Goal: Information Seeking & Learning: Learn about a topic

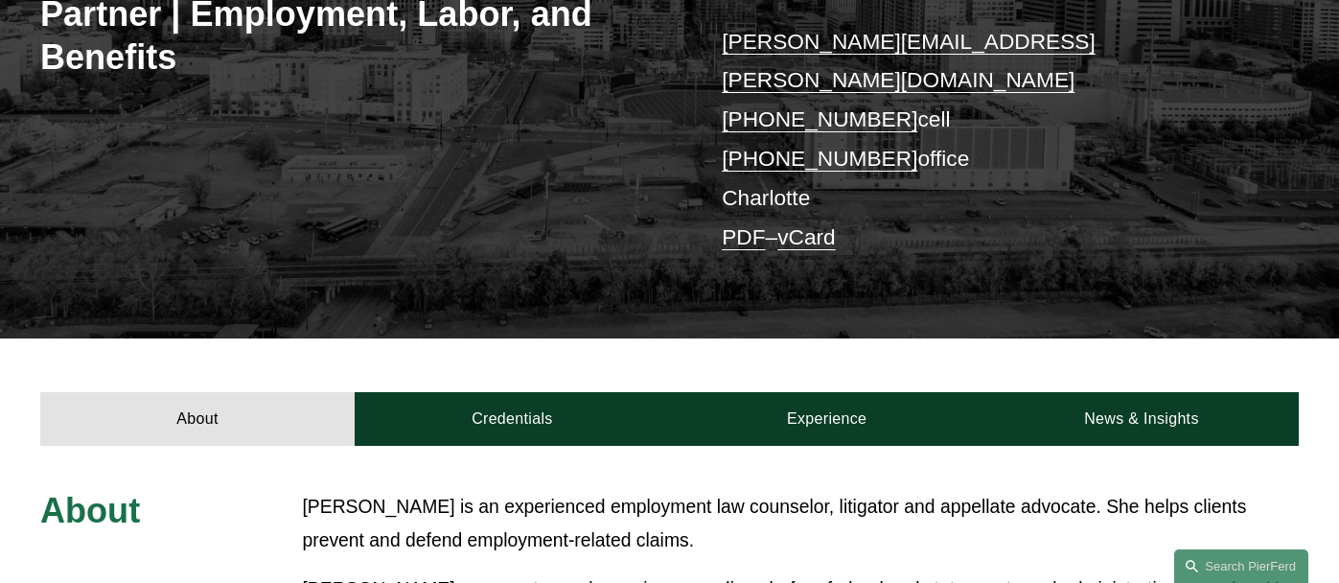
scroll to position [423, 0]
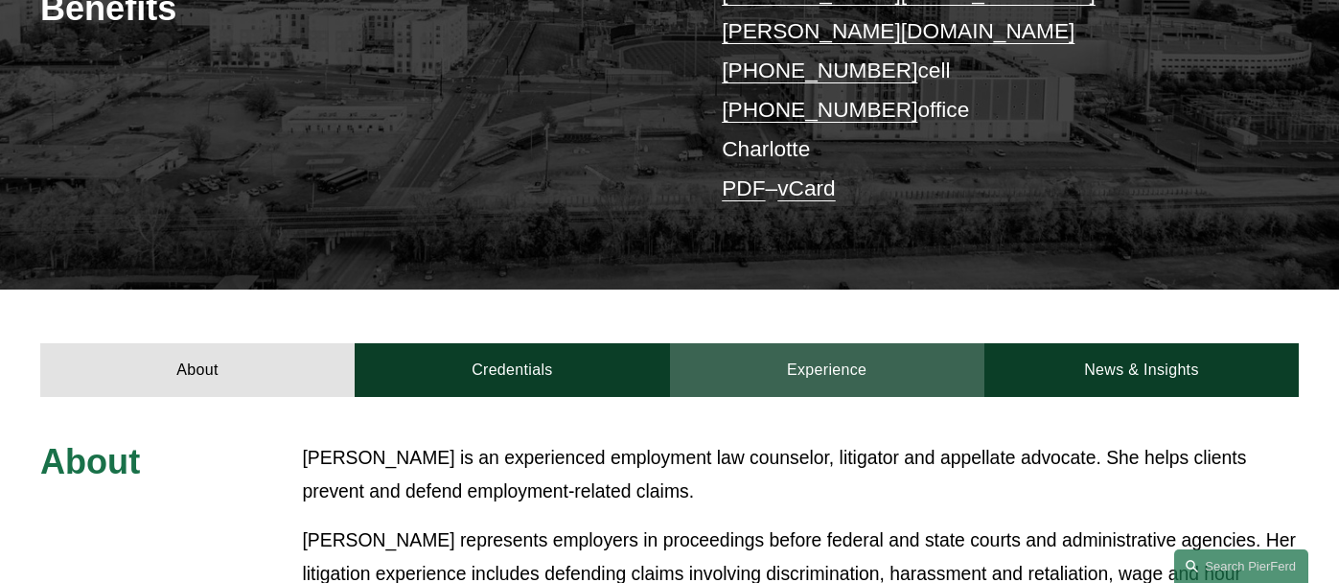
click at [799, 343] on link "Experience" at bounding box center [827, 370] width 314 height 54
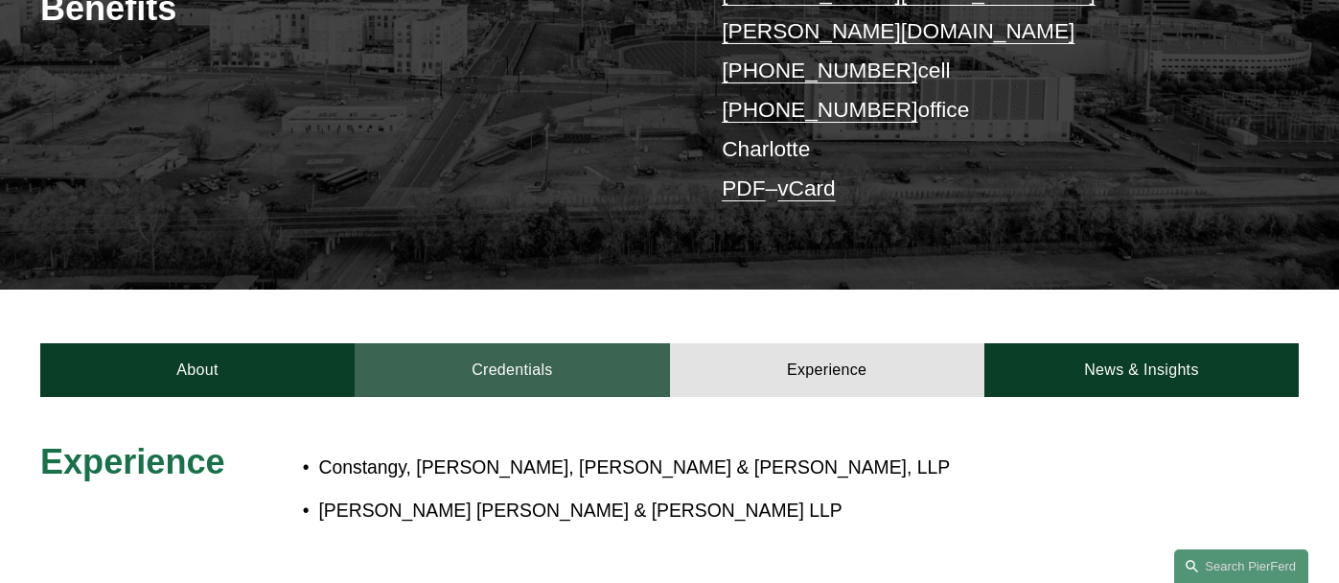
click at [508, 343] on link "Credentials" at bounding box center [512, 370] width 314 height 54
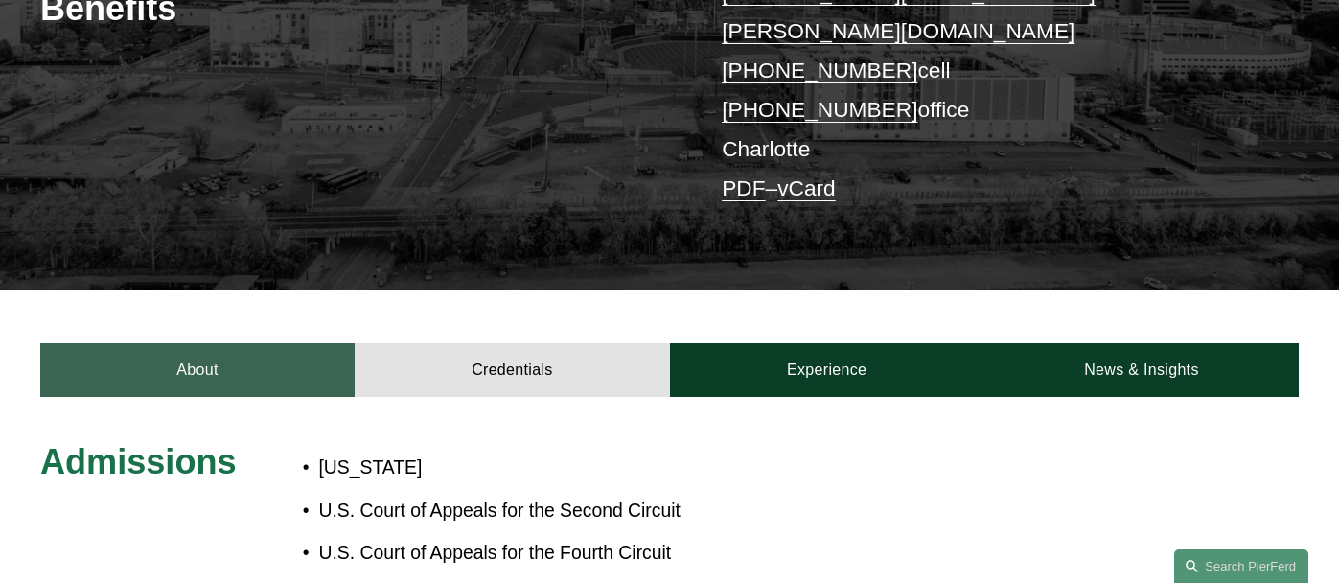
click at [267, 343] on link "About" at bounding box center [197, 370] width 314 height 54
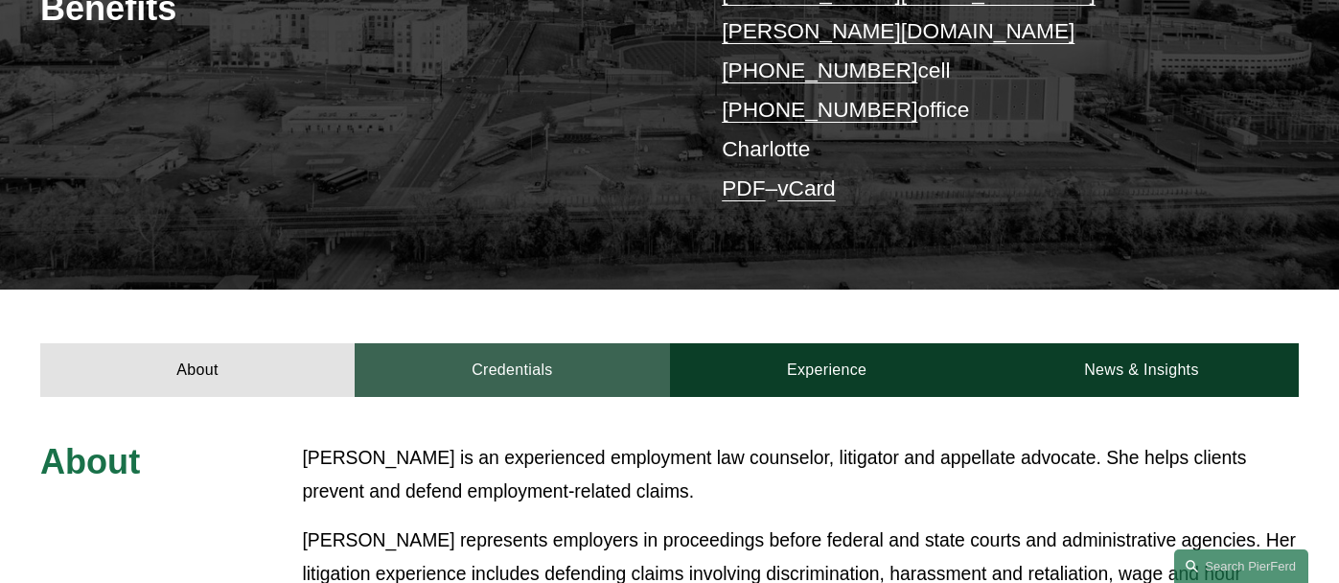
click at [508, 343] on link "Credentials" at bounding box center [512, 370] width 314 height 54
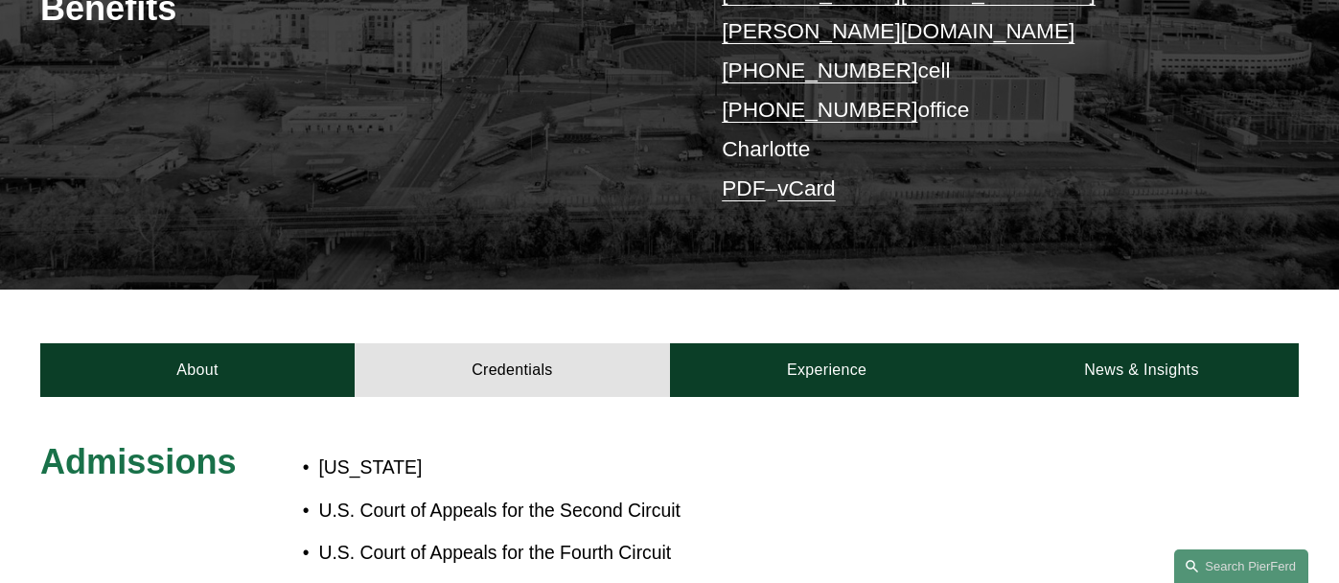
click at [509, 194] on div "[PERSON_NAME] Partner | Employment, Labor, and Benefits [PERSON_NAME][EMAIL_ADD…" at bounding box center [669, 35] width 1339 height 507
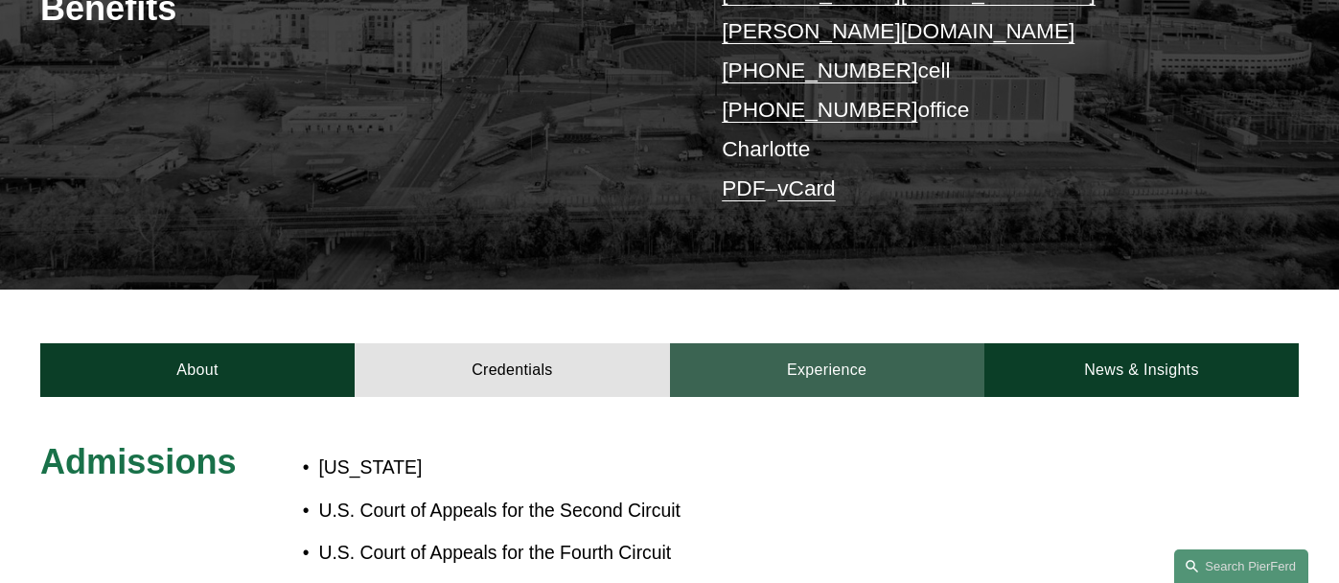
click at [837, 343] on link "Experience" at bounding box center [827, 370] width 314 height 54
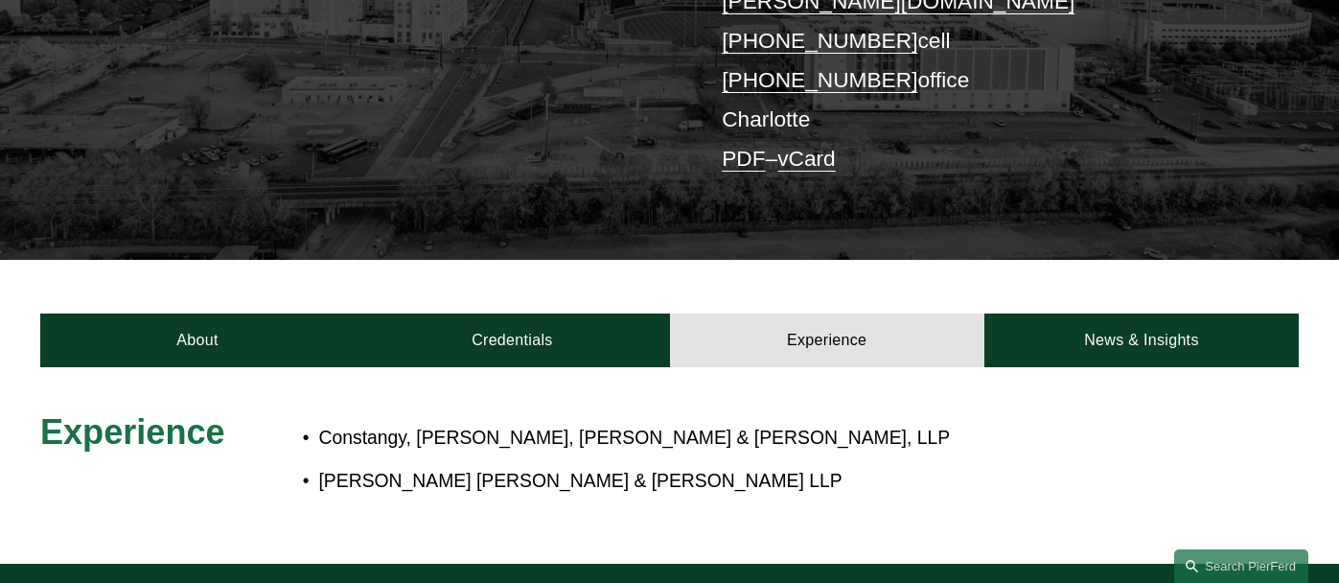
scroll to position [466, 0]
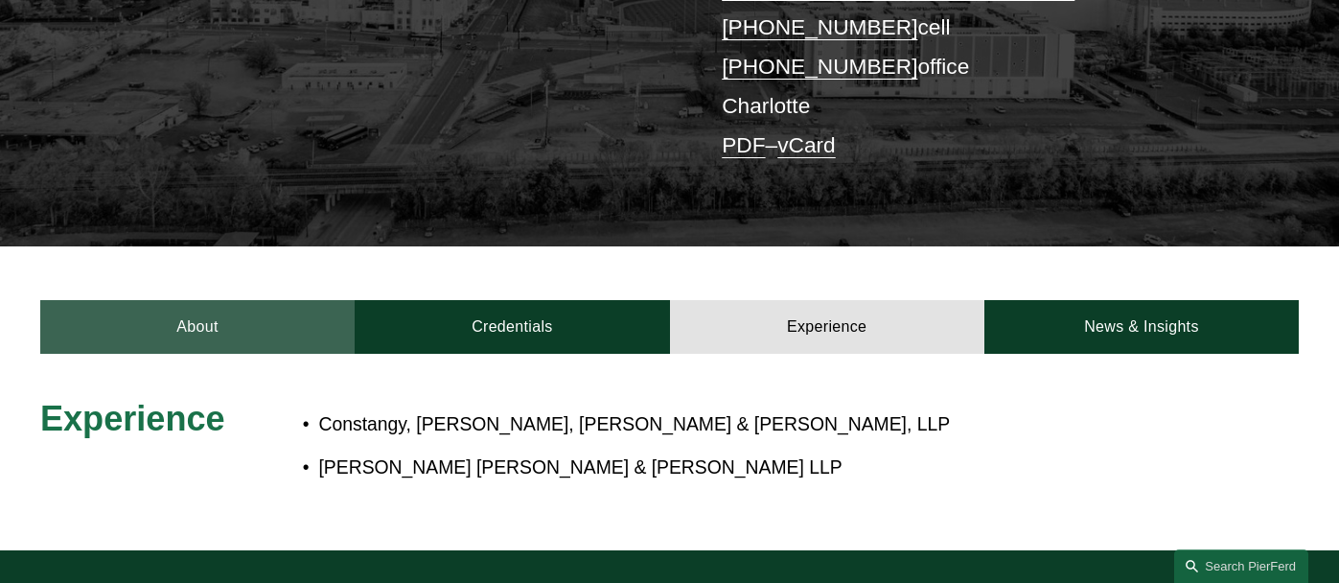
click at [195, 300] on link "About" at bounding box center [197, 327] width 314 height 54
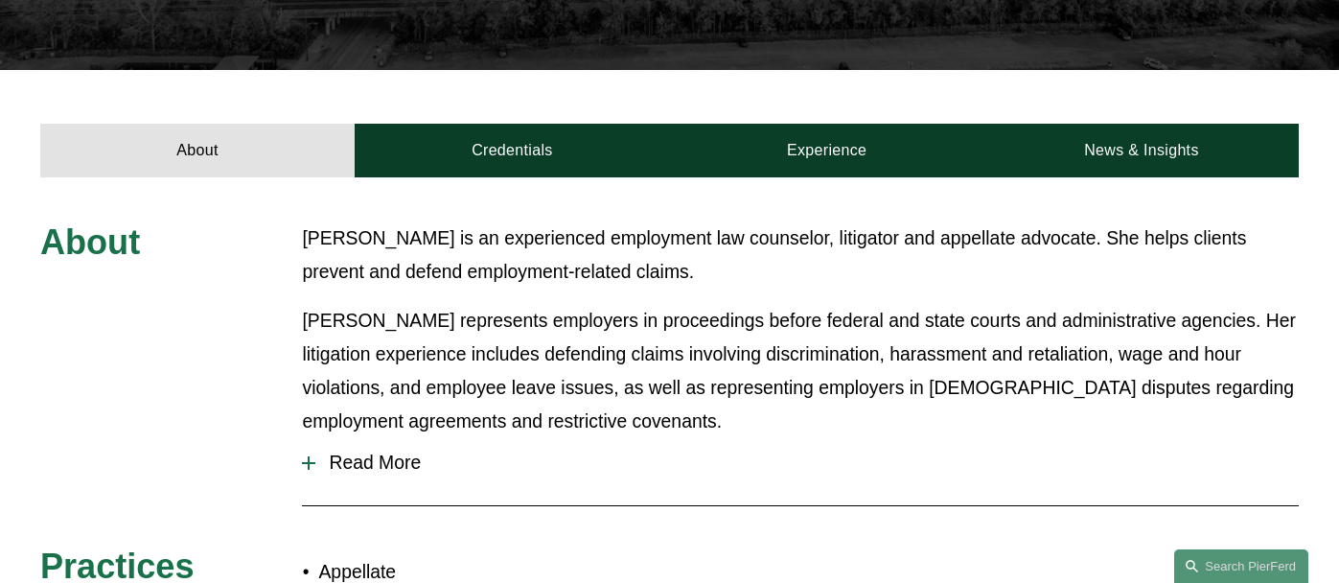
scroll to position [639, 0]
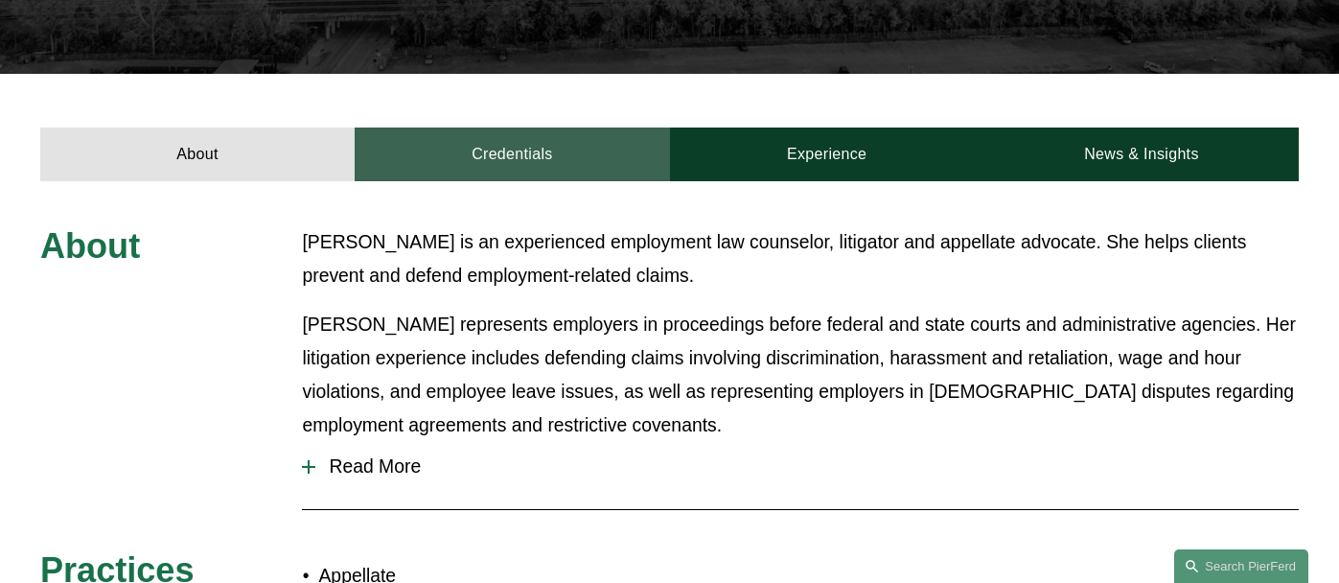
click at [507, 128] on link "Credentials" at bounding box center [512, 155] width 314 height 54
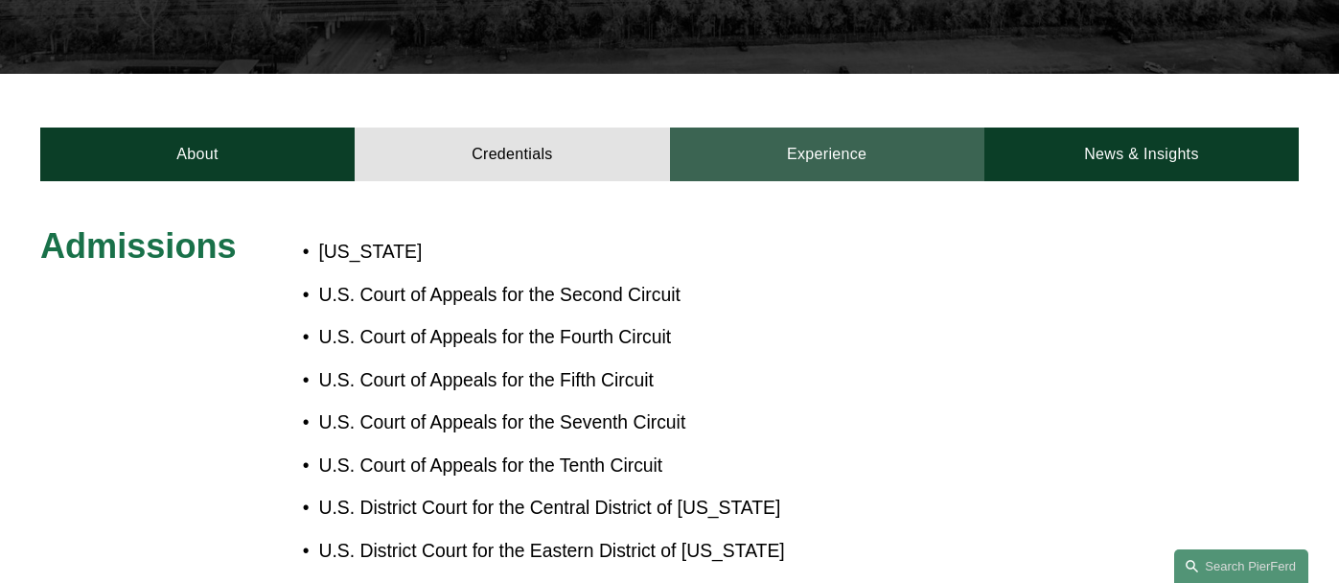
click at [802, 128] on link "Experience" at bounding box center [827, 155] width 314 height 54
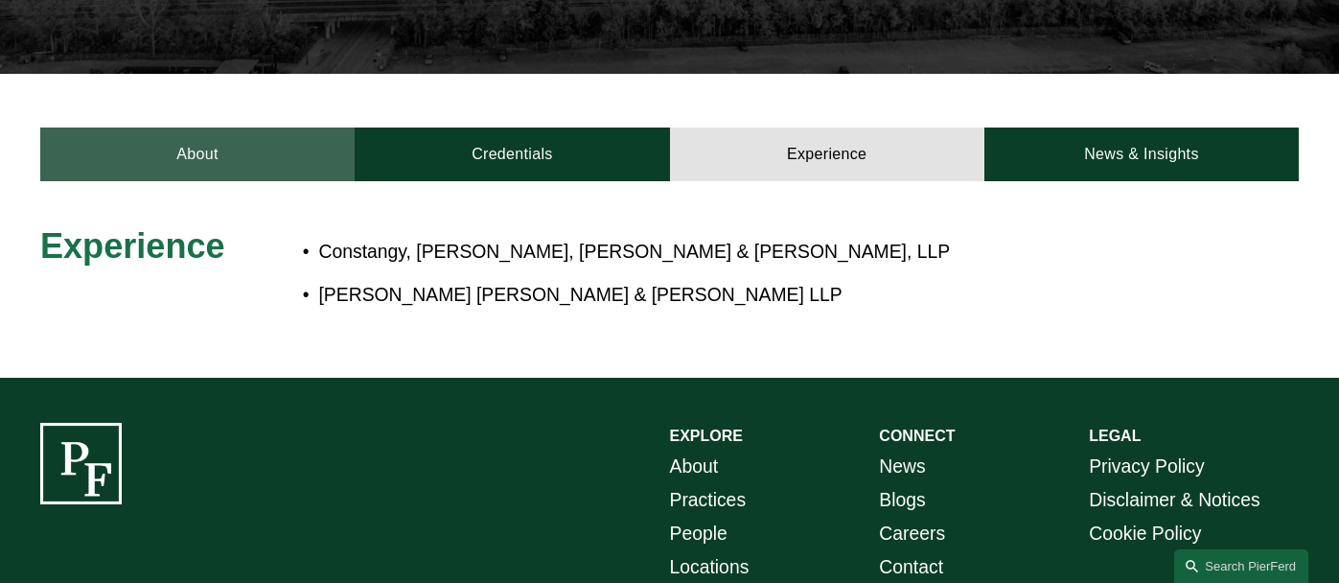
click at [224, 128] on link "About" at bounding box center [197, 155] width 314 height 54
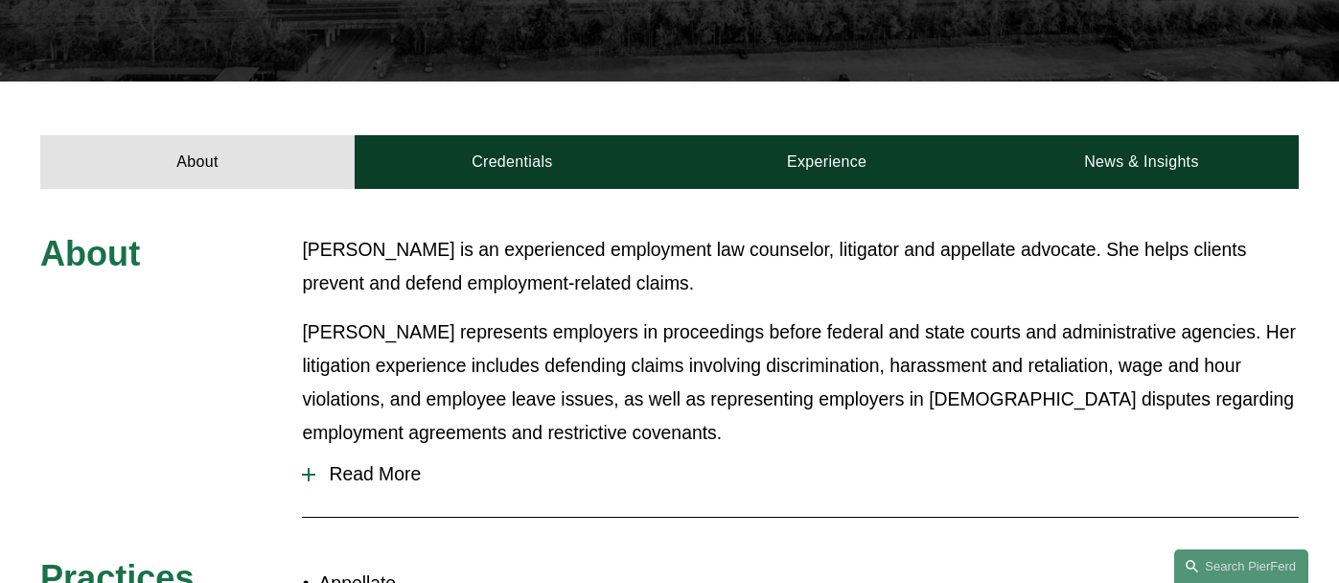
scroll to position [686, 0]
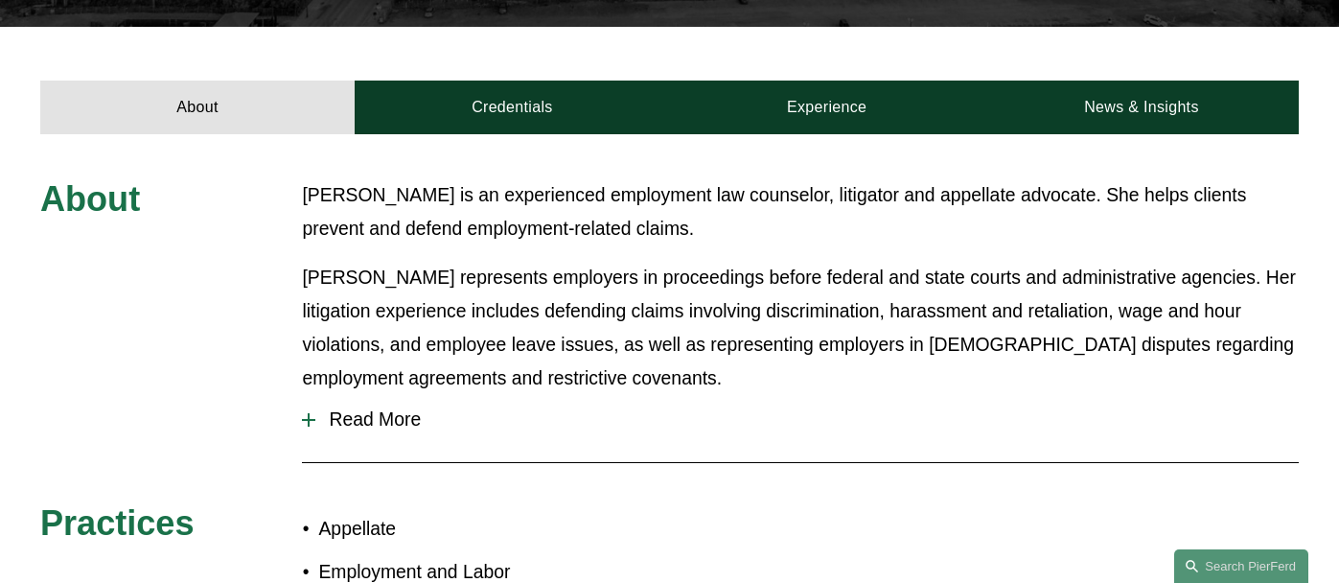
click at [591, 195] on p "[PERSON_NAME] is an experienced employment law counselor, litigator and appella…" at bounding box center [800, 211] width 997 height 67
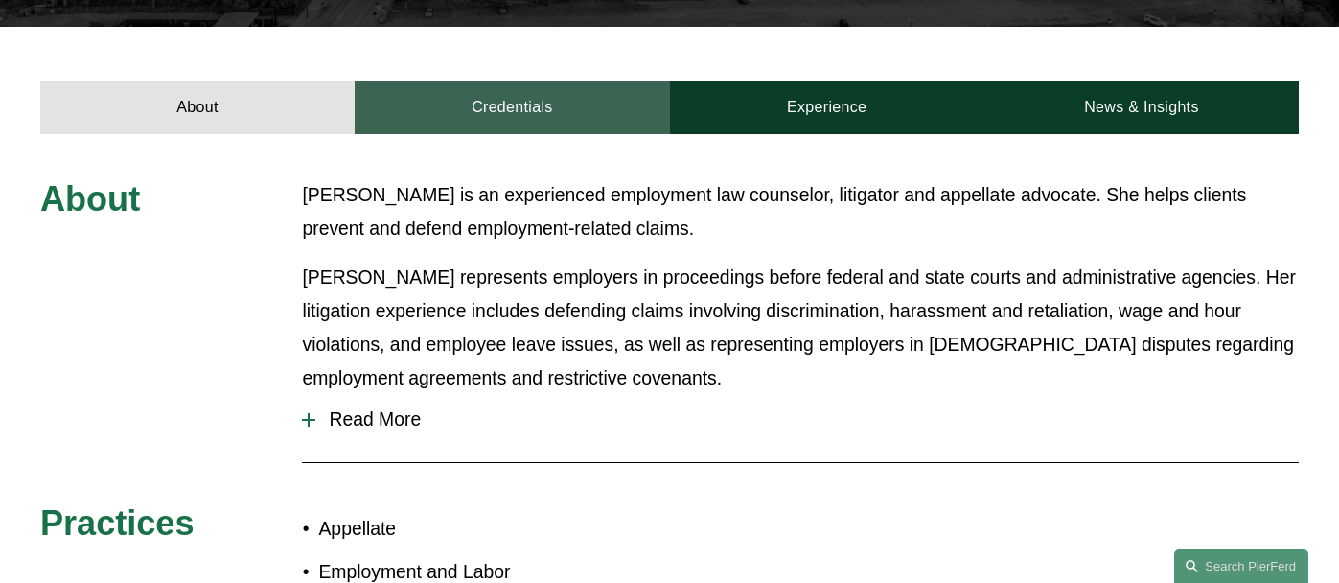
click at [513, 81] on link "Credentials" at bounding box center [512, 108] width 314 height 54
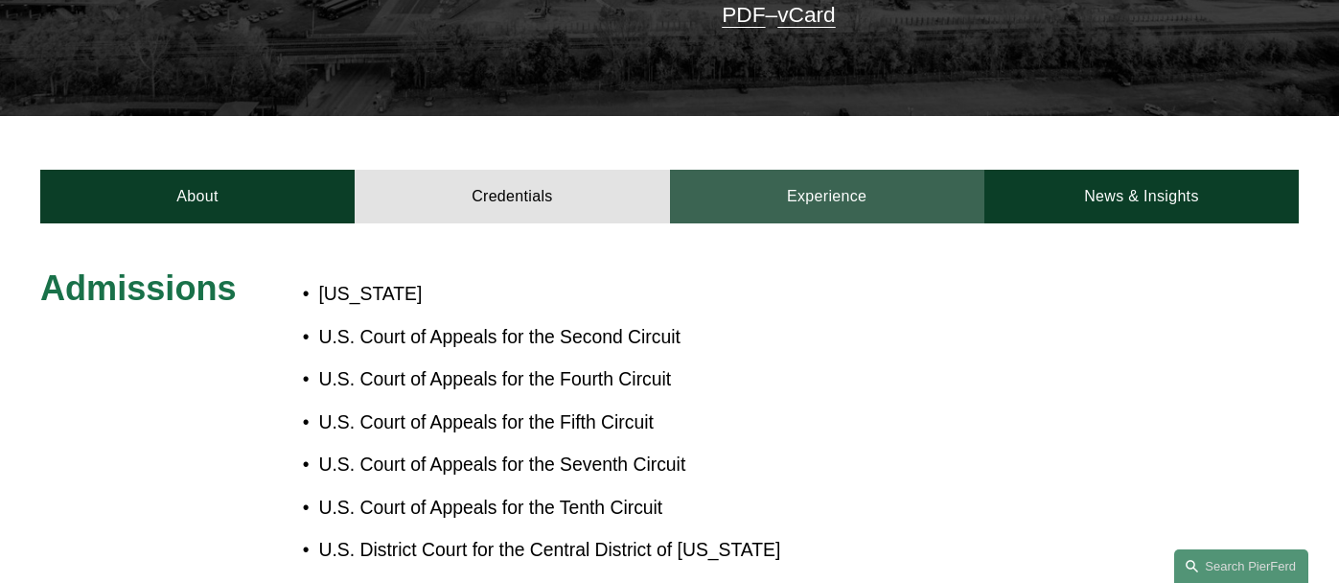
scroll to position [595, 0]
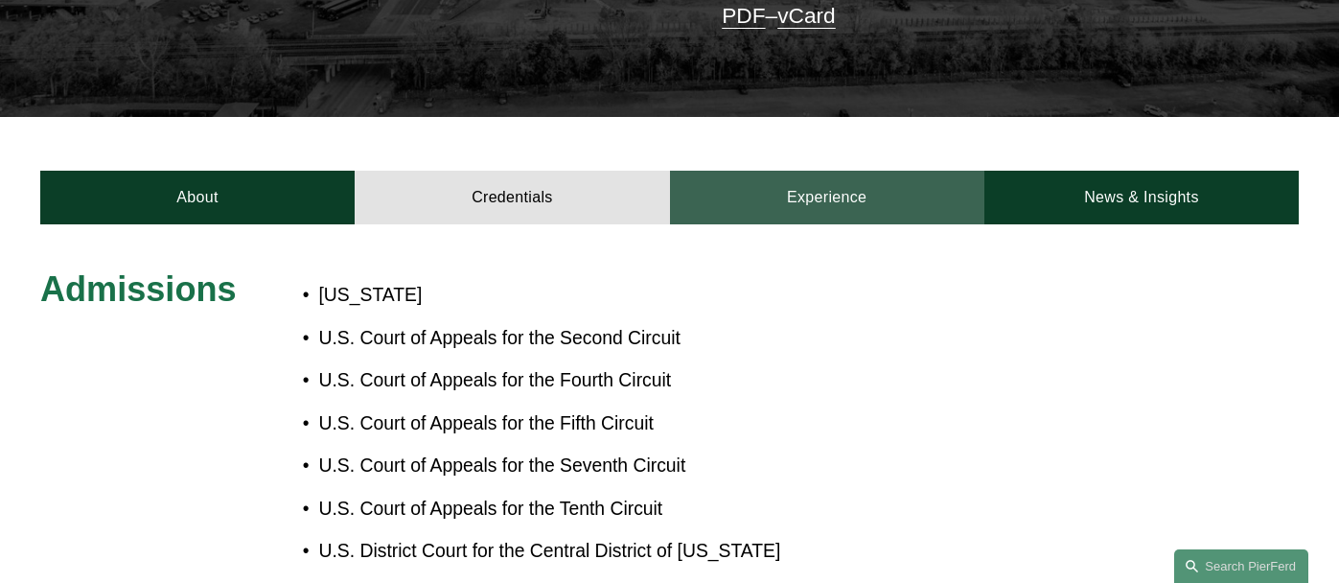
click at [848, 171] on link "Experience" at bounding box center [827, 198] width 314 height 54
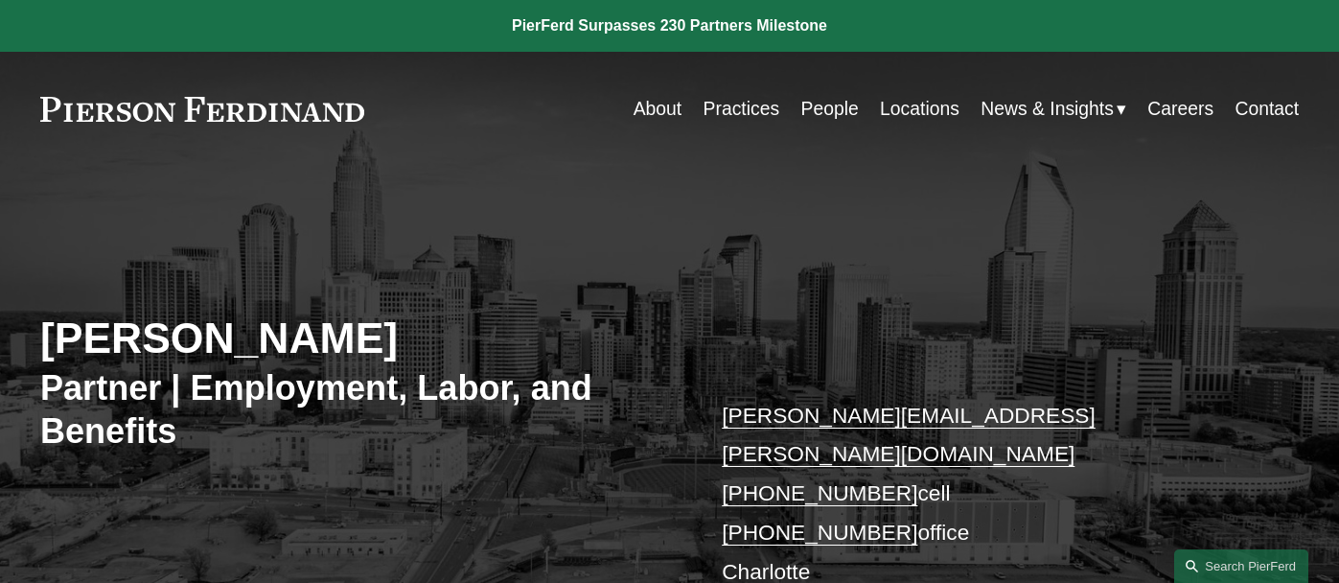
scroll to position [0, 0]
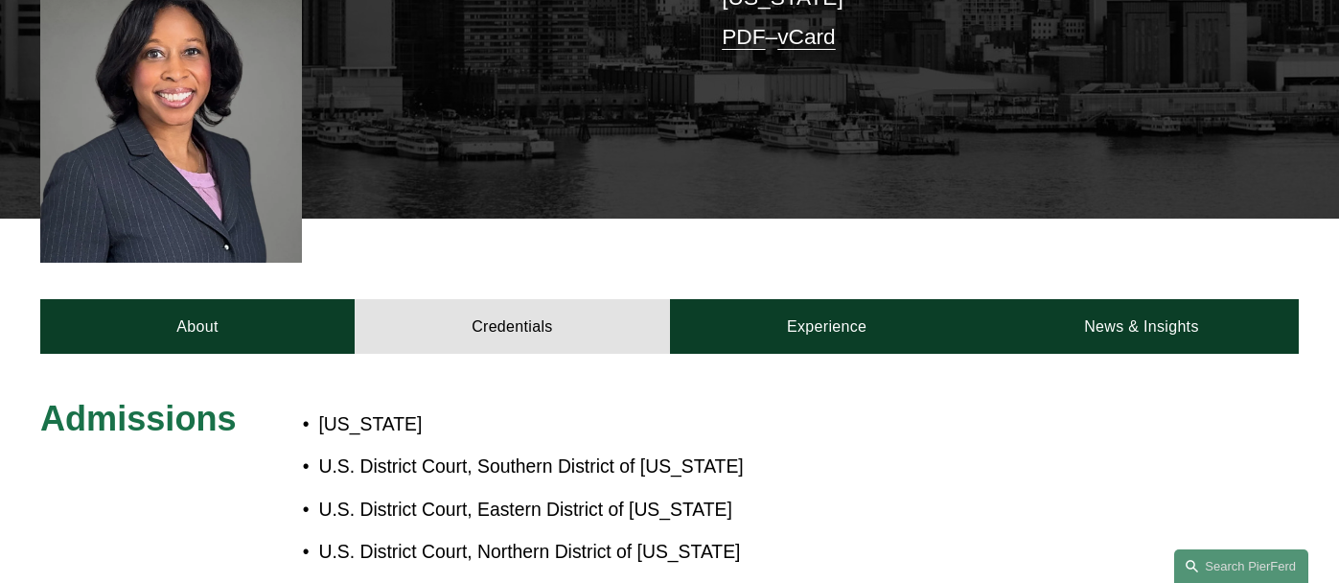
scroll to position [544, 0]
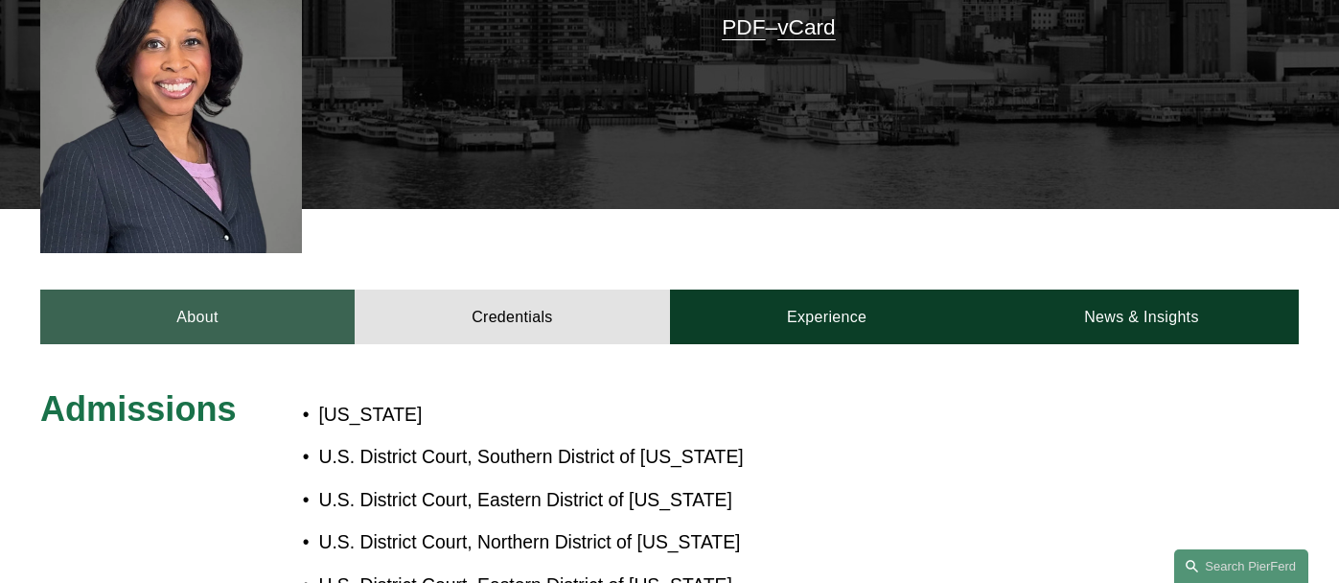
click at [269, 292] on link "About" at bounding box center [197, 317] width 314 height 54
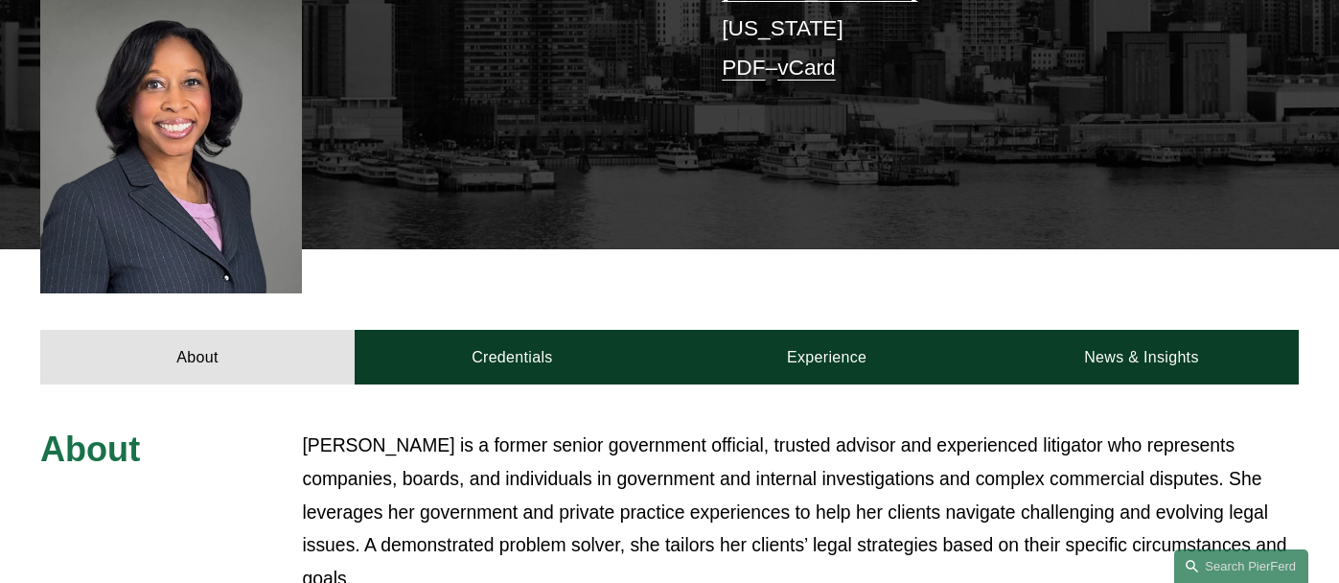
scroll to position [446, 0]
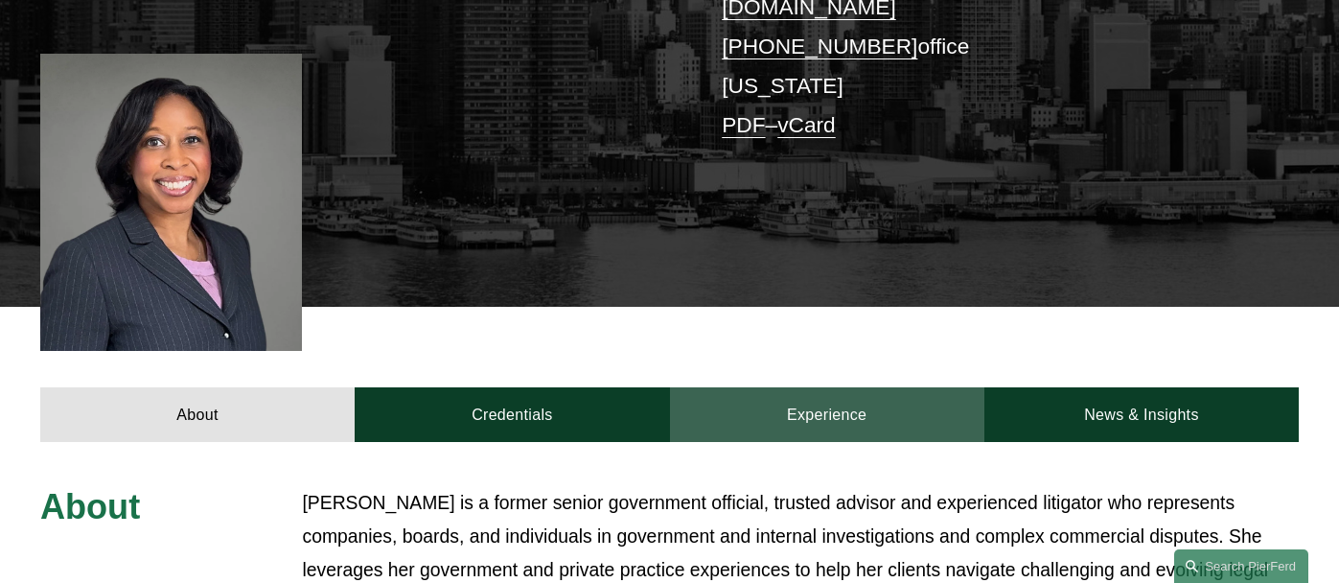
click at [801, 387] on link "Experience" at bounding box center [827, 414] width 314 height 54
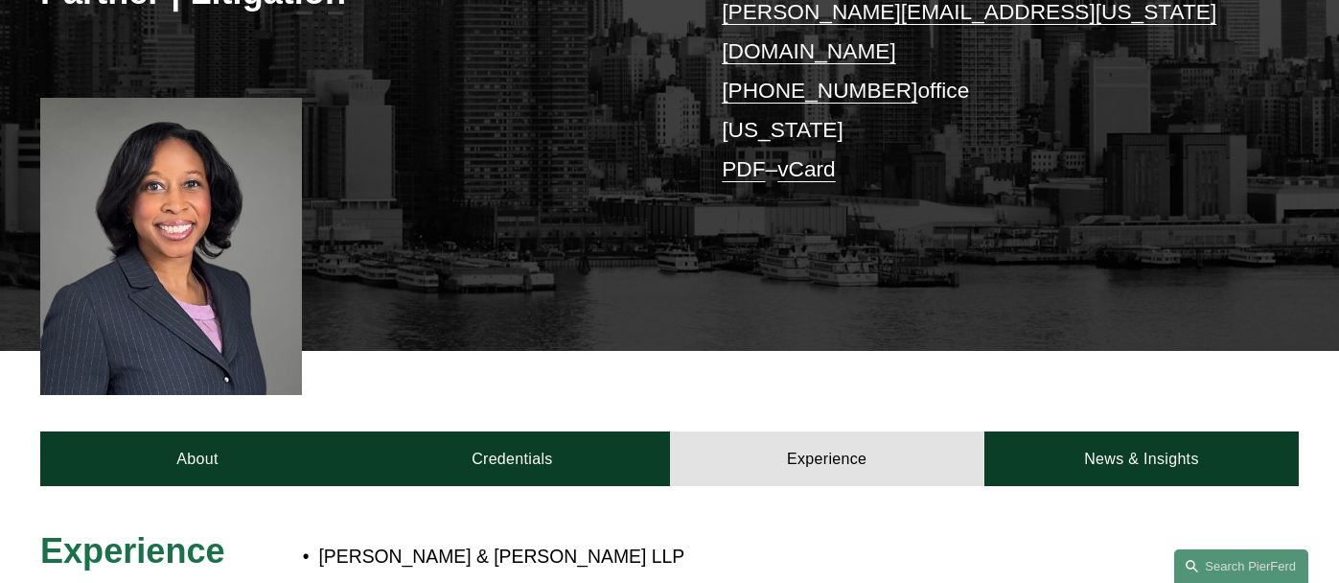
scroll to position [432, 0]
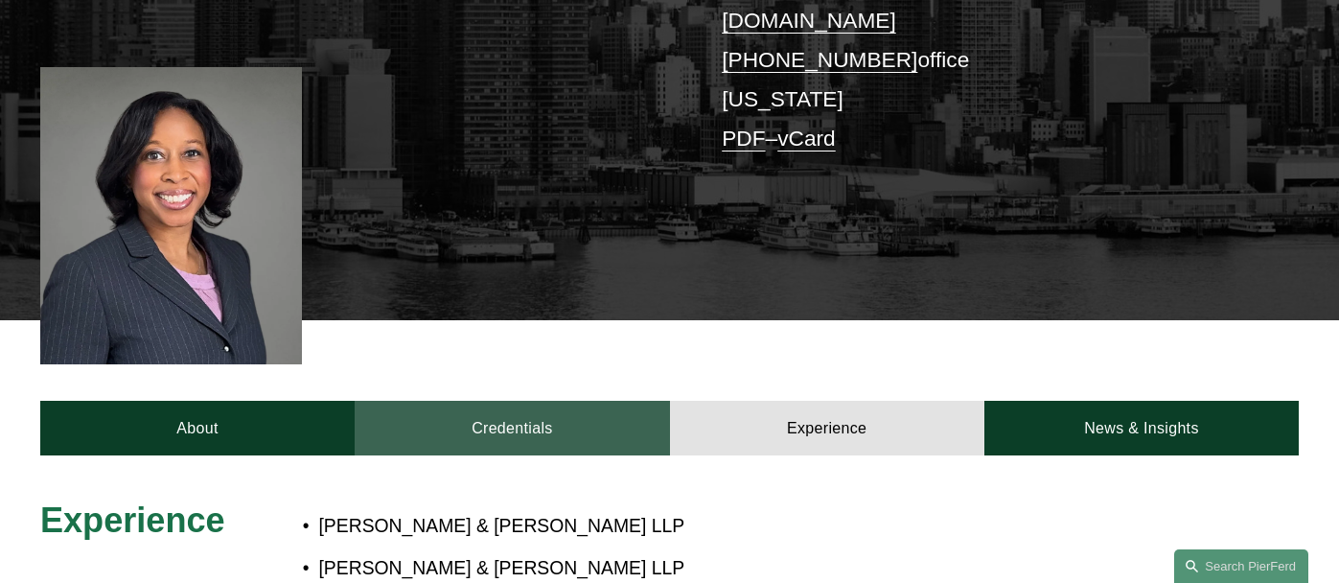
click at [510, 401] on link "Credentials" at bounding box center [512, 428] width 314 height 54
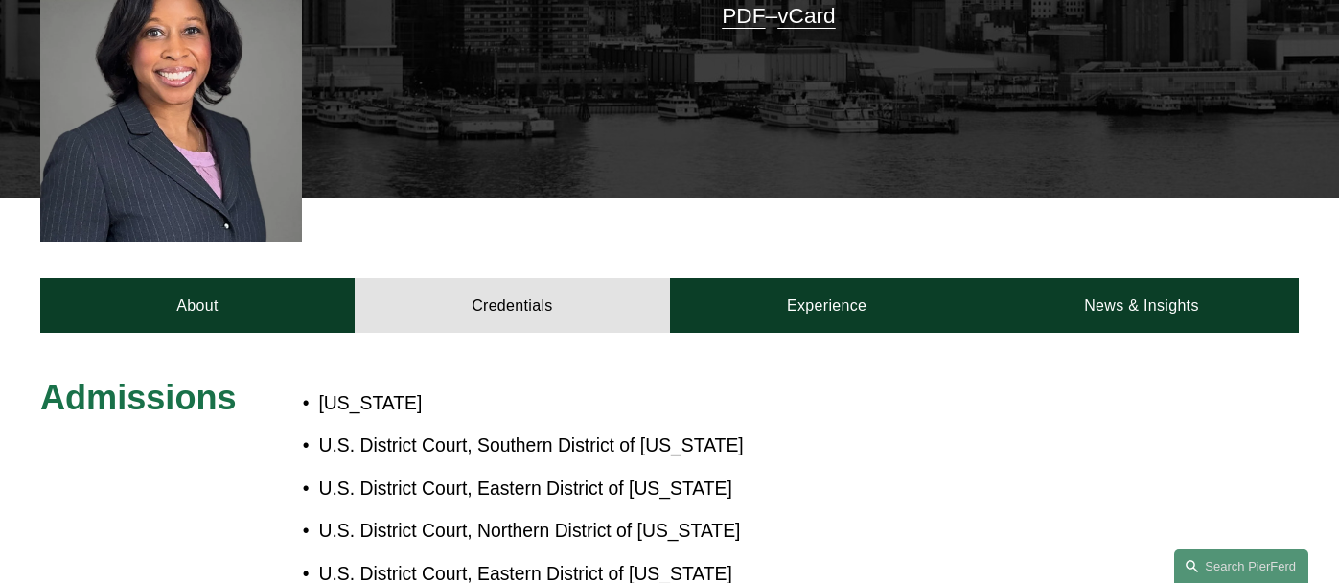
scroll to position [558, 0]
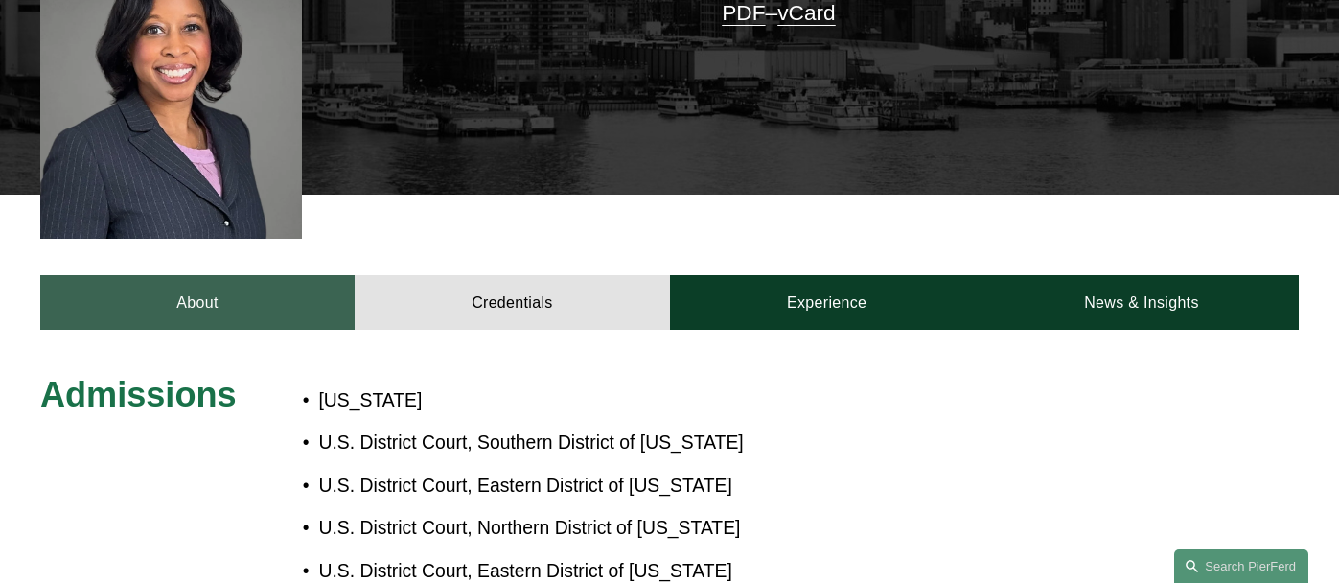
click at [248, 275] on link "About" at bounding box center [197, 302] width 314 height 54
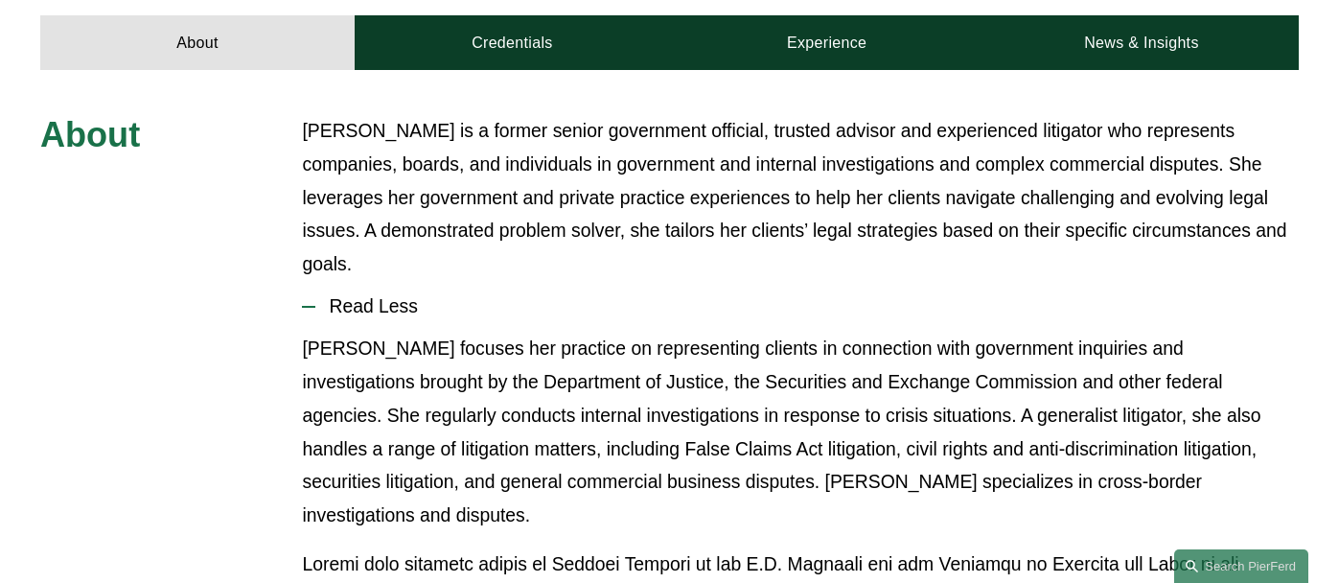
scroll to position [716, 0]
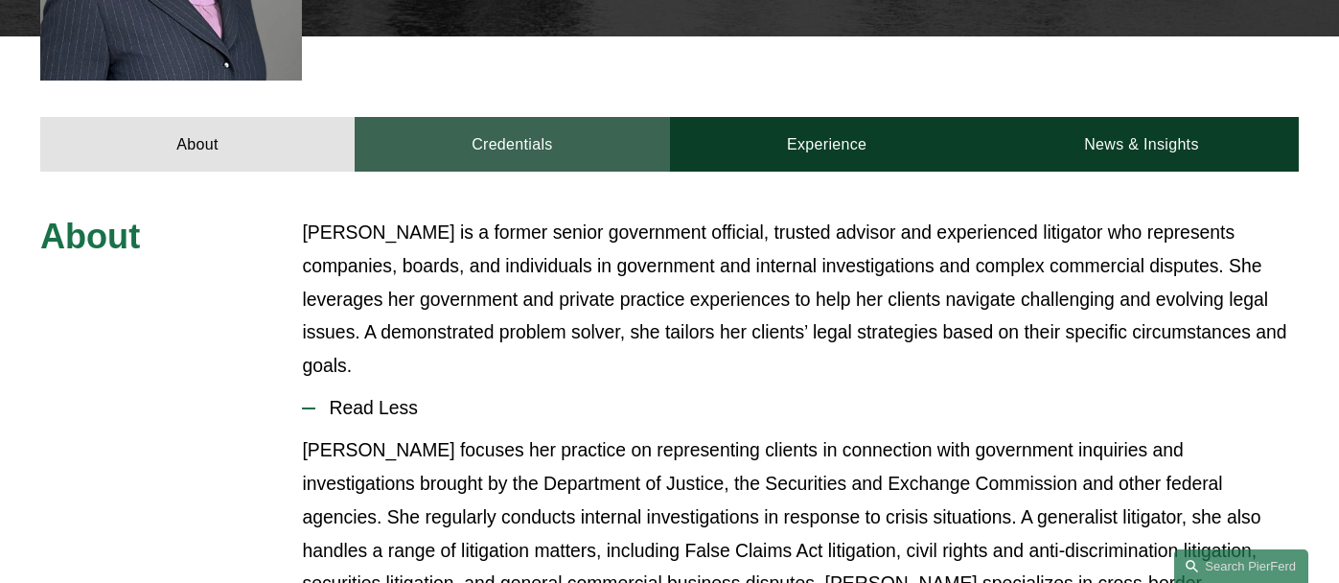
click at [593, 117] on link "Credentials" at bounding box center [512, 144] width 314 height 54
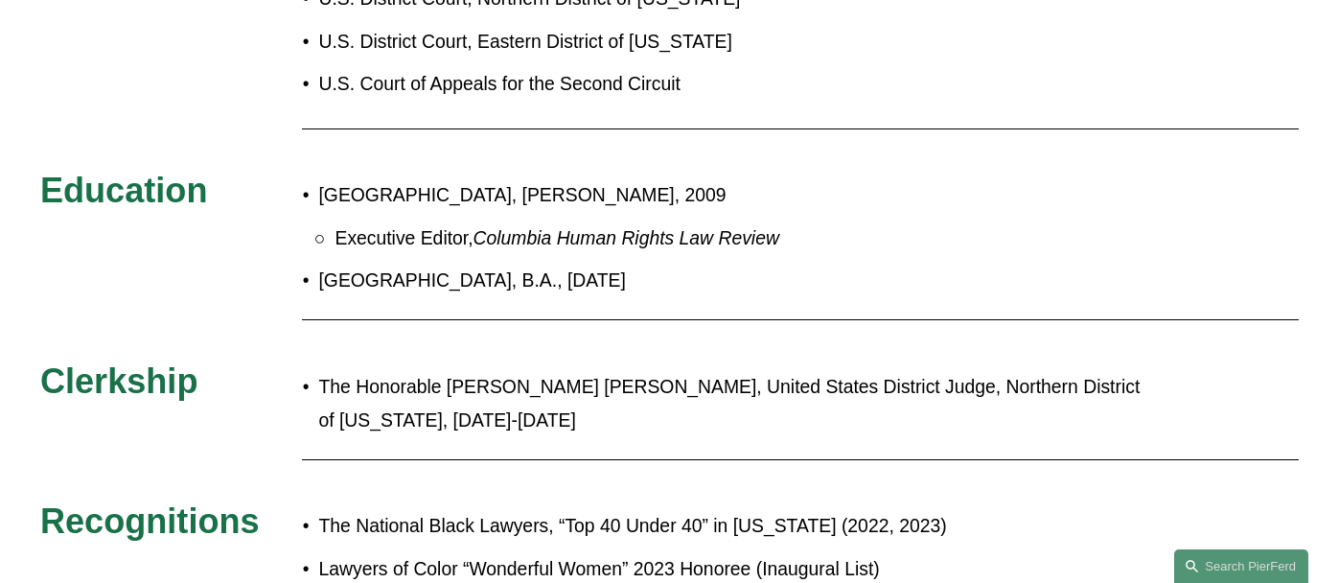
scroll to position [1072, 0]
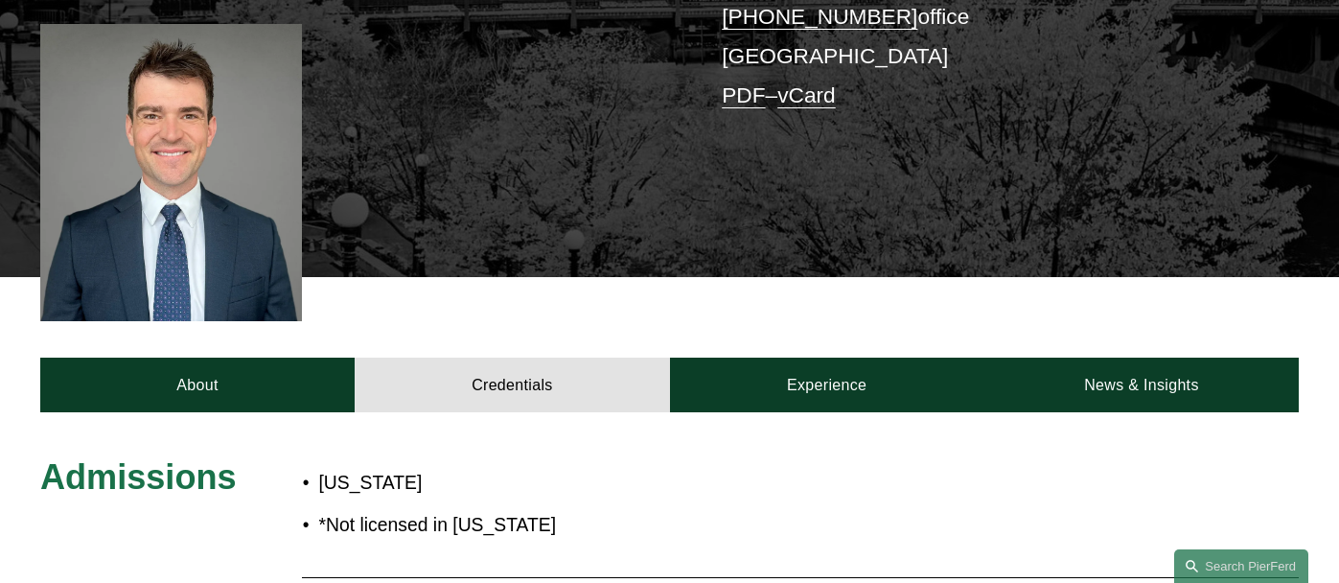
scroll to position [457, 0]
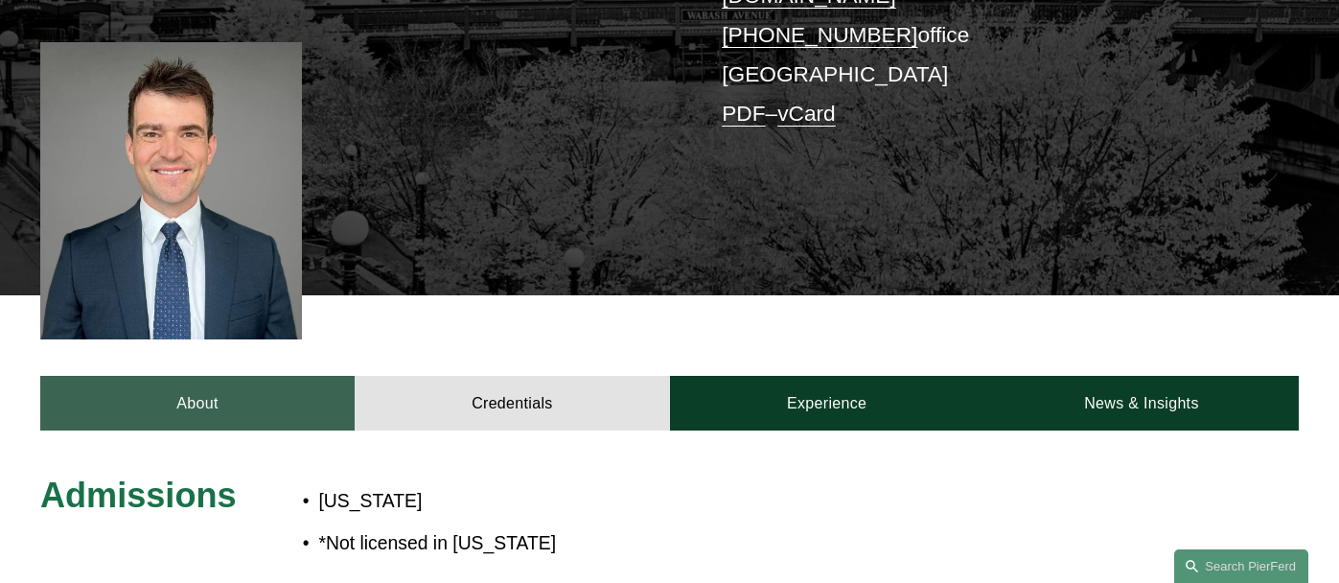
click at [290, 380] on link "About" at bounding box center [197, 403] width 314 height 54
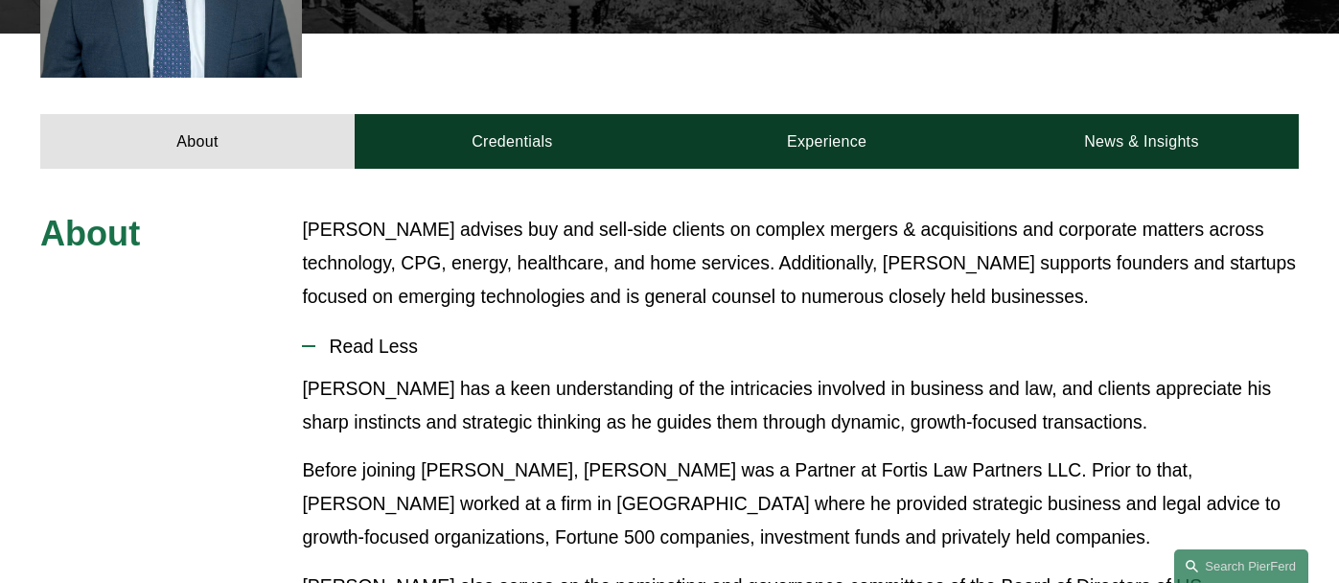
scroll to position [718, 0]
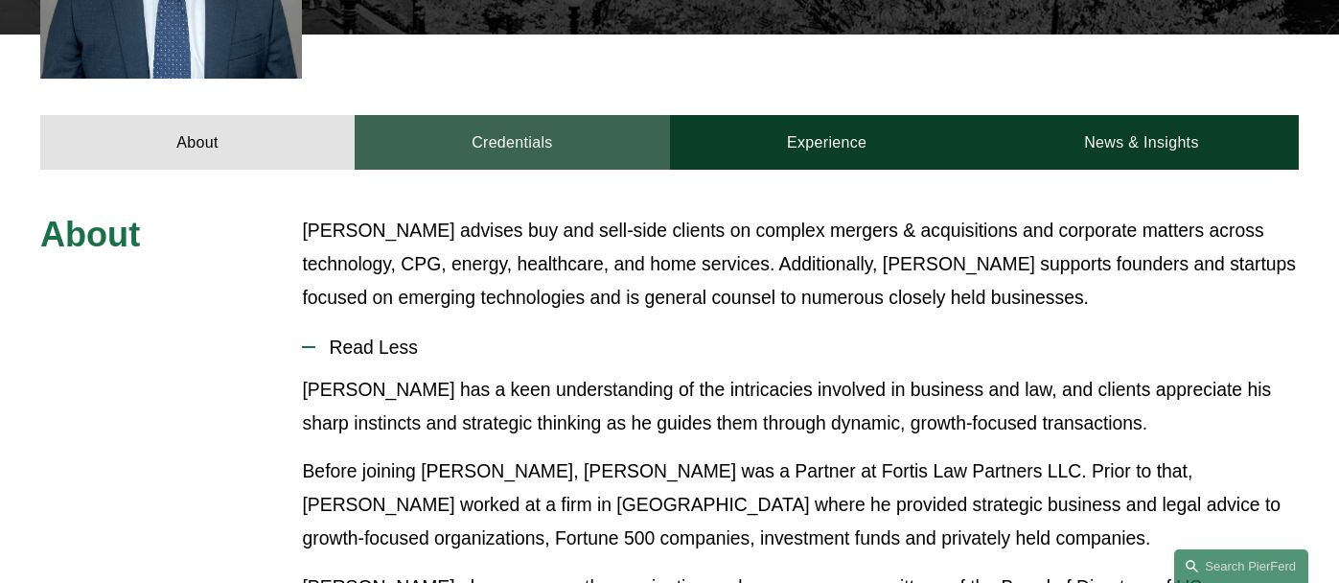
click at [512, 115] on link "Credentials" at bounding box center [512, 142] width 314 height 54
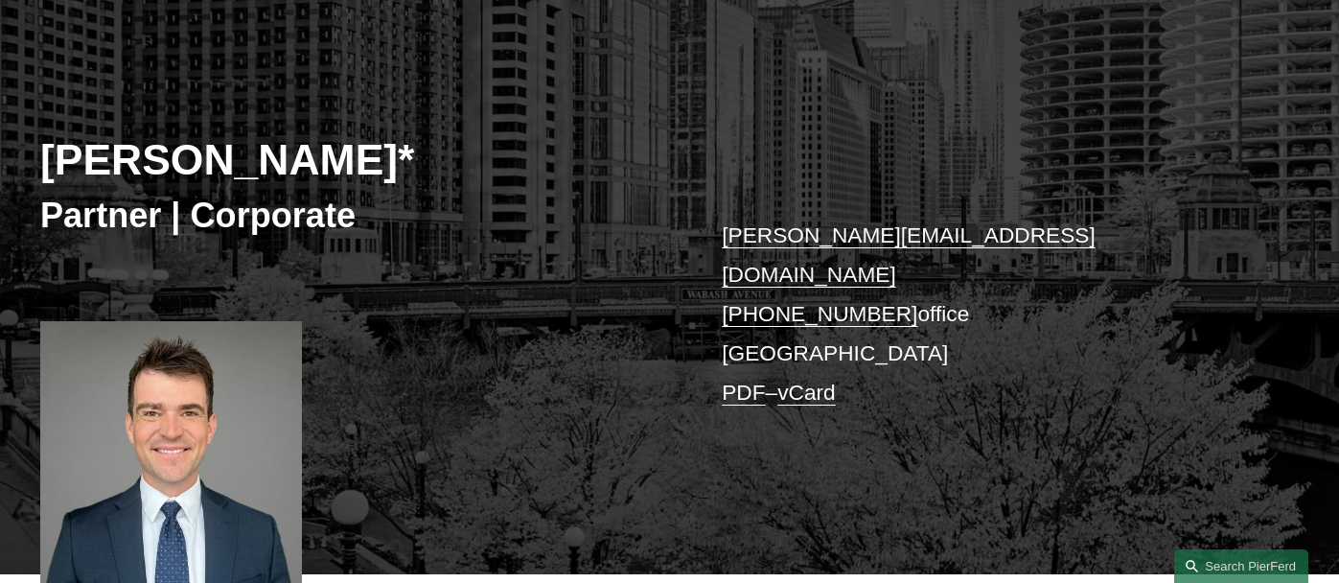
scroll to position [80, 0]
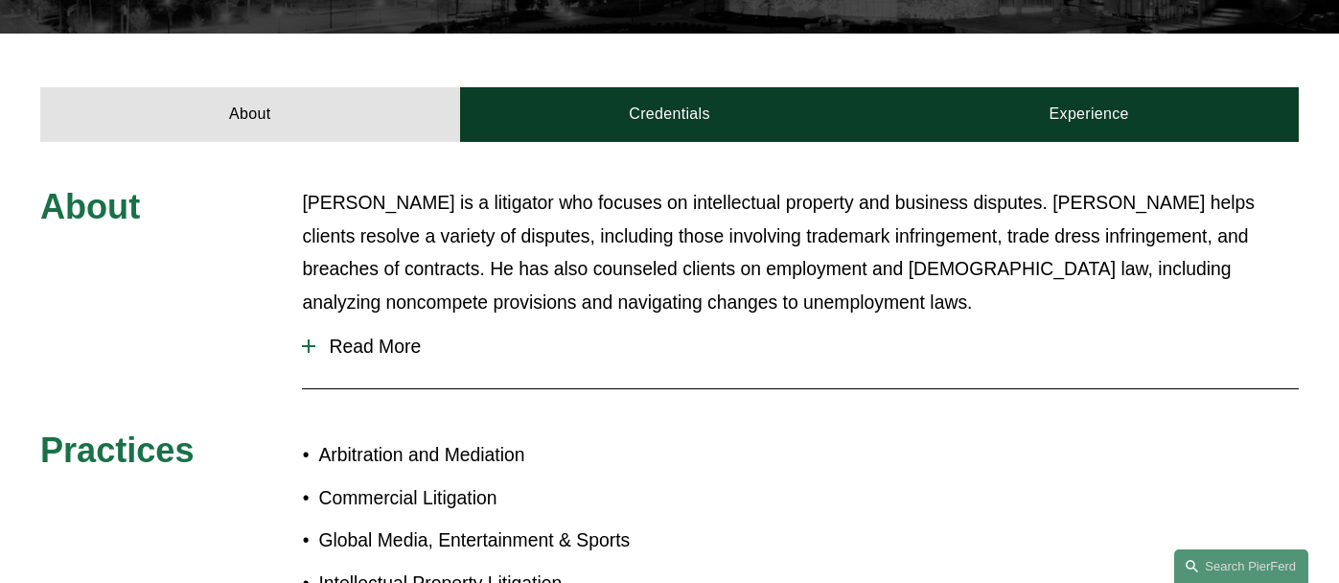
scroll to position [665, 0]
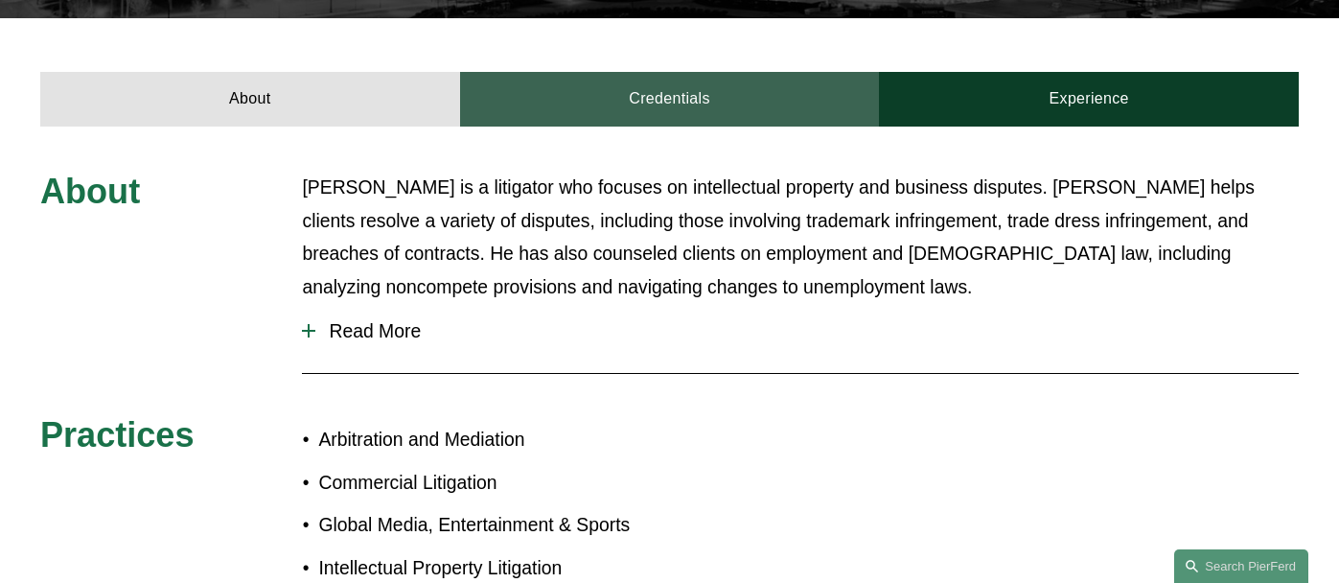
click at [653, 72] on link "Credentials" at bounding box center [670, 99] width 420 height 54
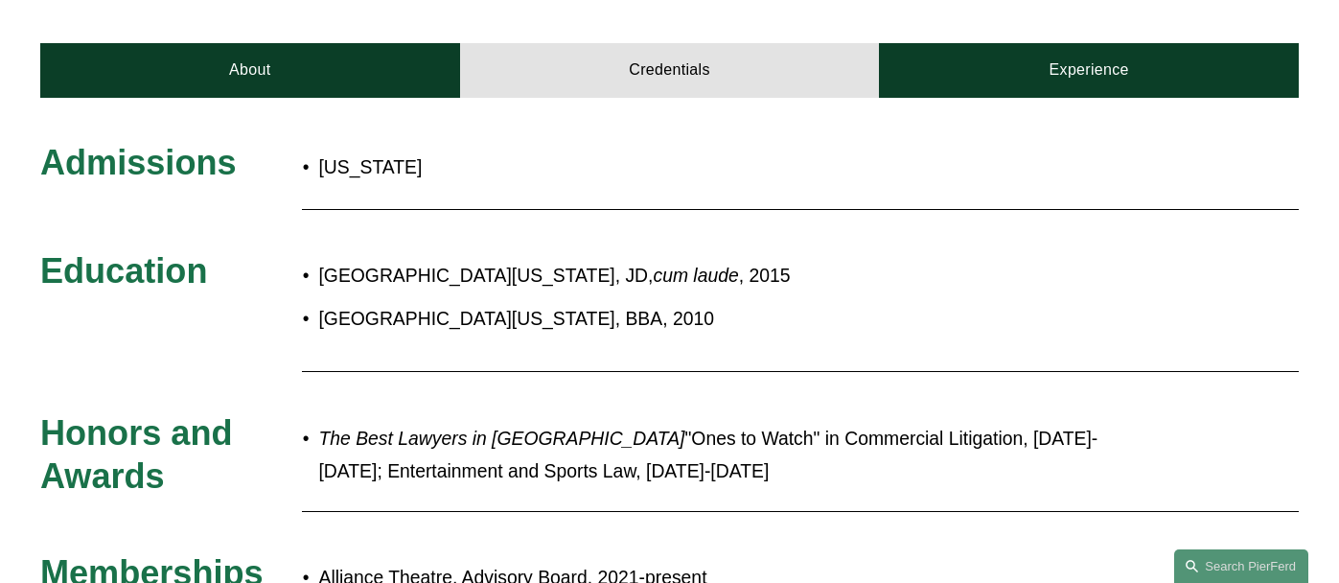
scroll to position [674, 0]
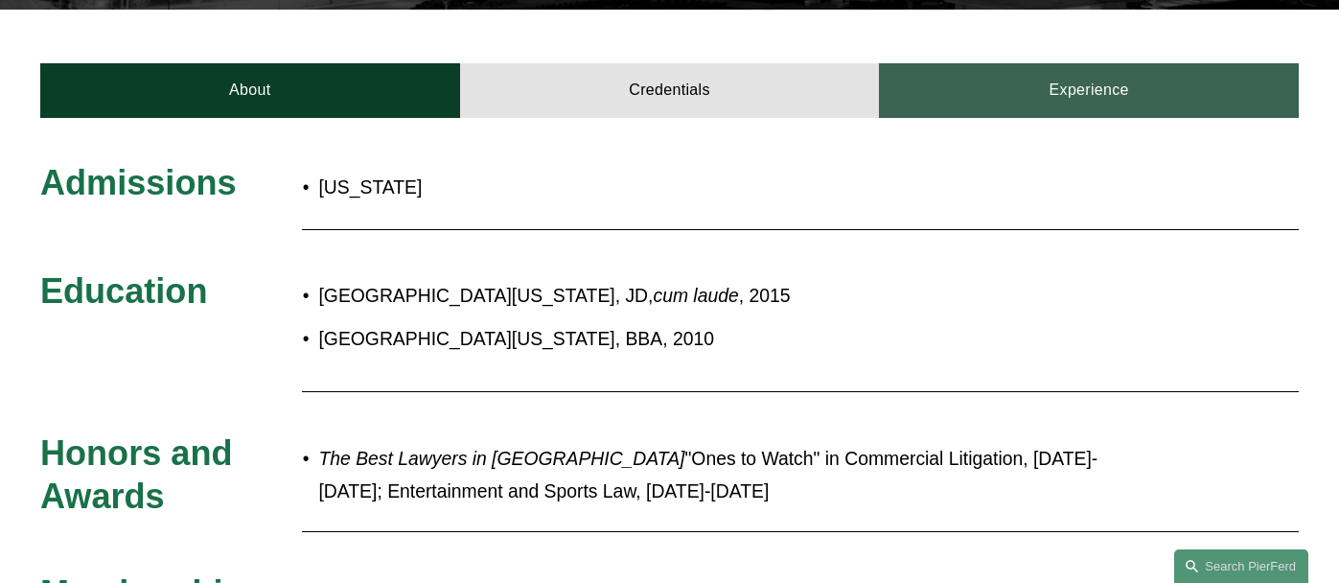
click at [1003, 63] on link "Experience" at bounding box center [1089, 90] width 420 height 54
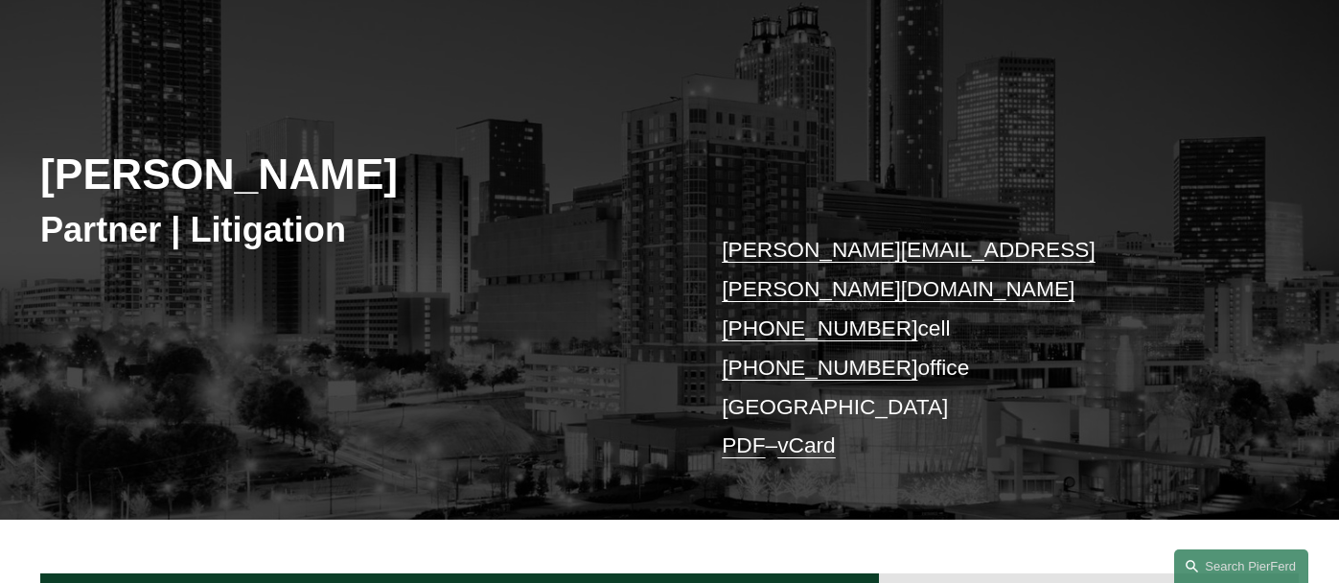
scroll to position [175, 0]
